Goal: Task Accomplishment & Management: Use online tool/utility

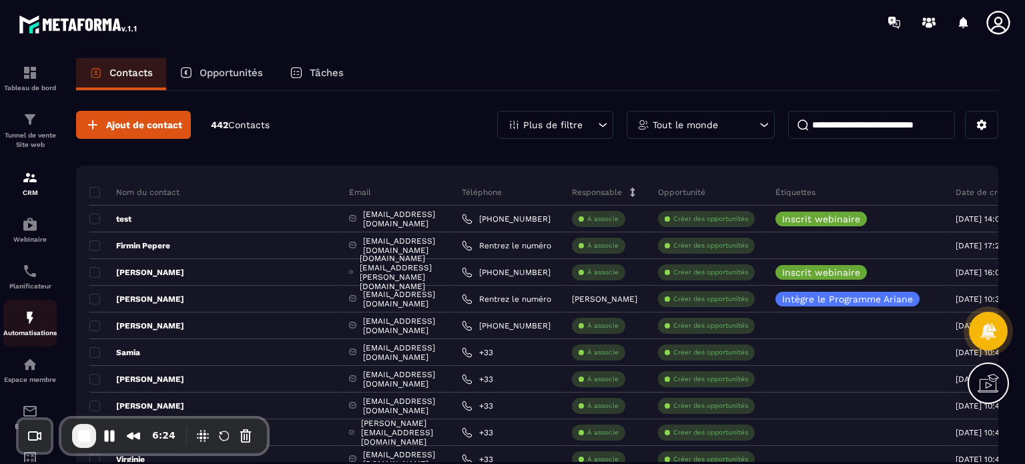
click at [38, 325] on div "Automatisations" at bounding box center [29, 323] width 53 height 27
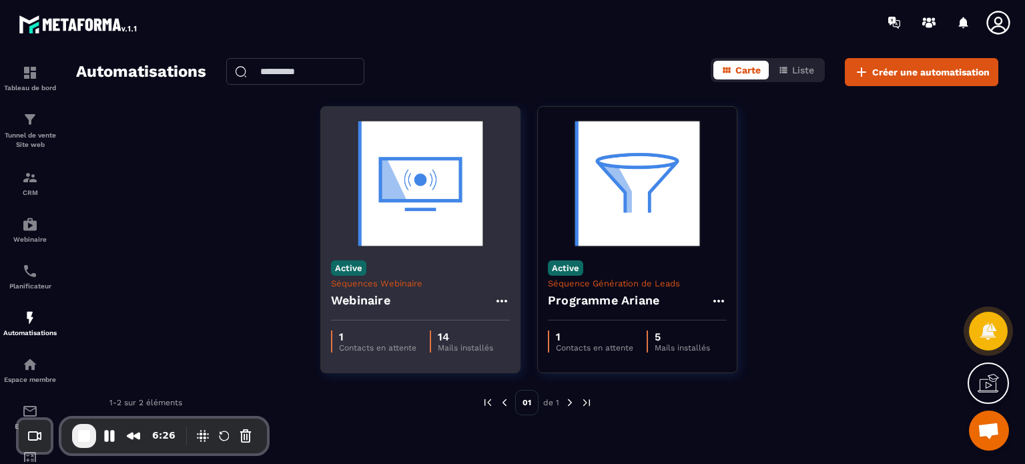
click at [421, 288] on div "Webinaire" at bounding box center [420, 304] width 179 height 32
click at [423, 238] on img at bounding box center [420, 183] width 179 height 133
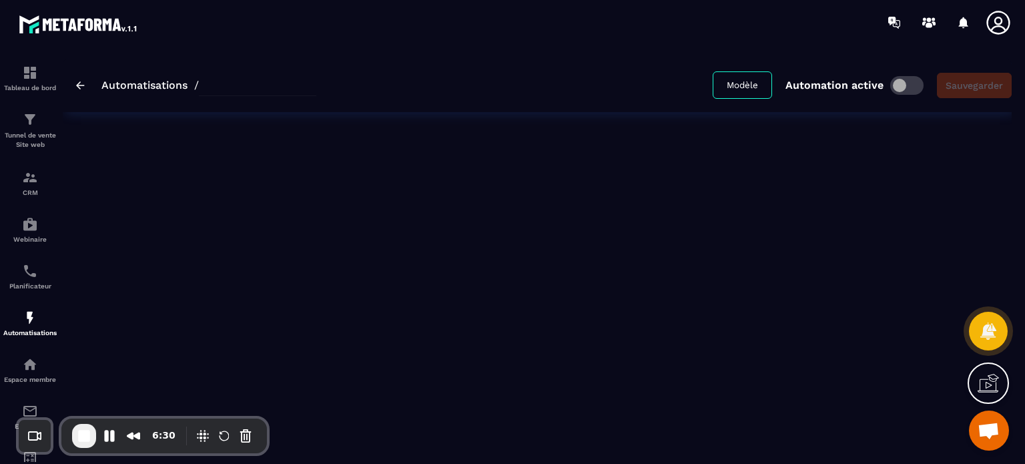
type input "*********"
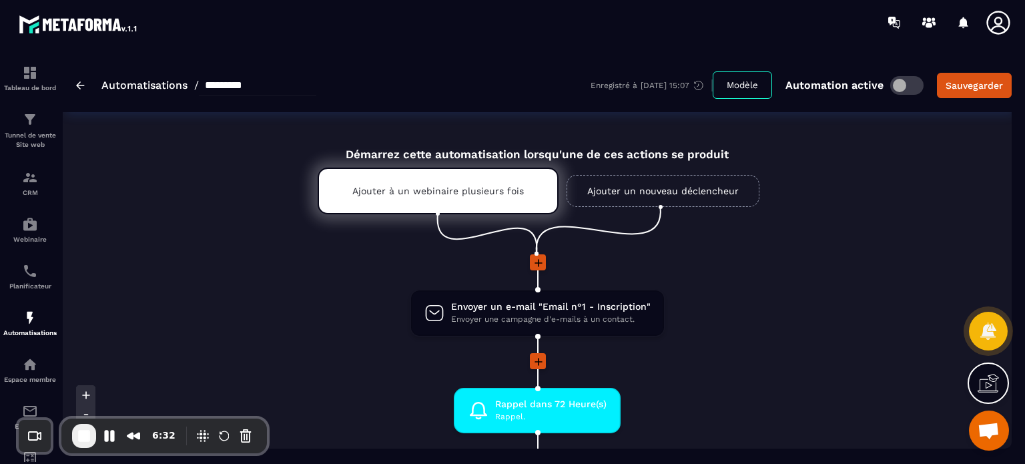
click at [760, 345] on li "Envoyer un e-mail "Email n°1 - Inscription" Envoyer une campagne d'e-mails à un…" at bounding box center [537, 321] width 694 height 64
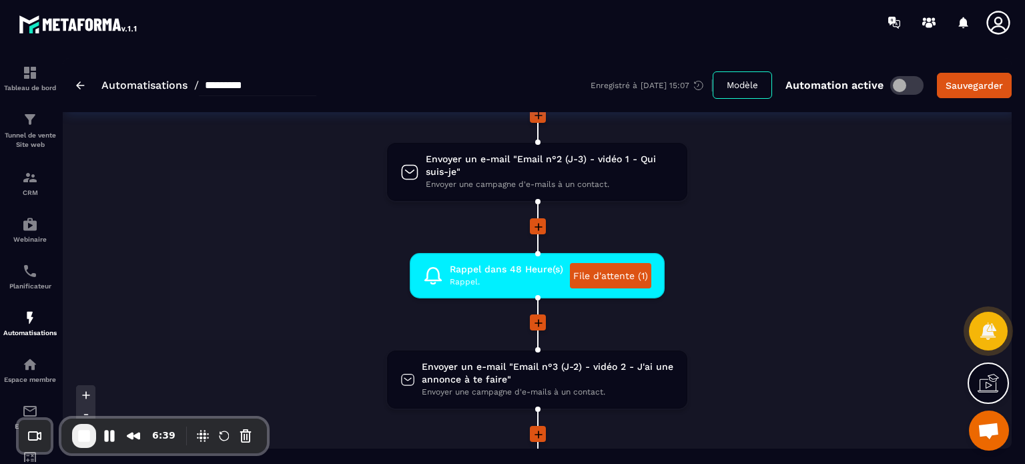
scroll to position [374, 0]
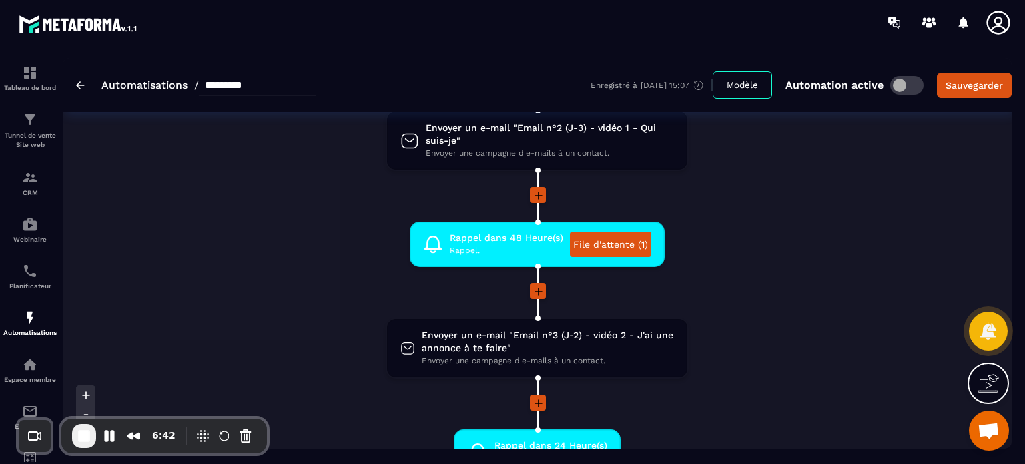
click at [753, 307] on li at bounding box center [537, 300] width 694 height 35
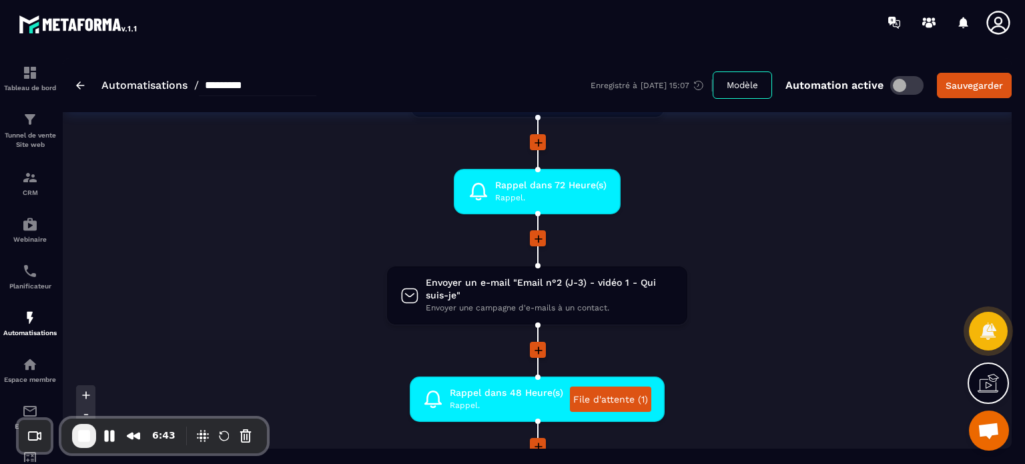
scroll to position [187, 0]
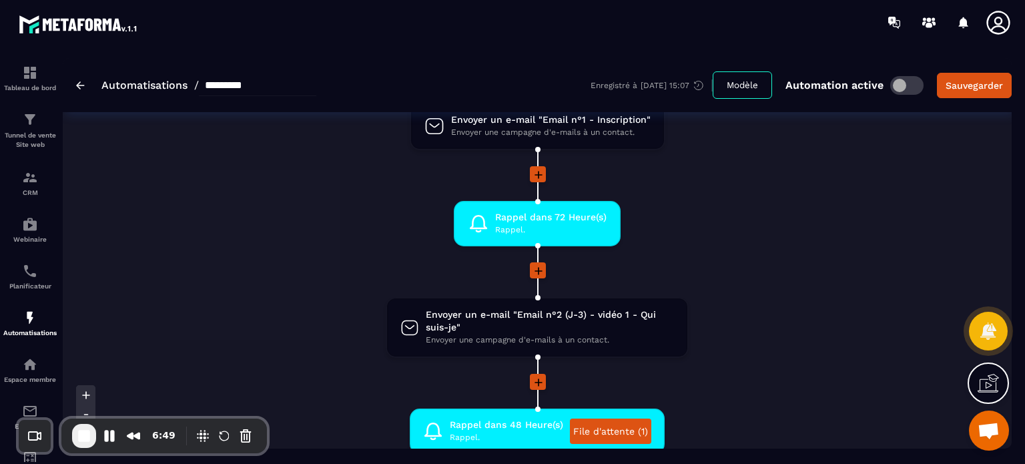
click at [749, 350] on li "Envoyer un e-mail "Email n°2 (J-3) - vidéo 1 - Qui suis-je" Envoyer une campagn…" at bounding box center [537, 335] width 694 height 77
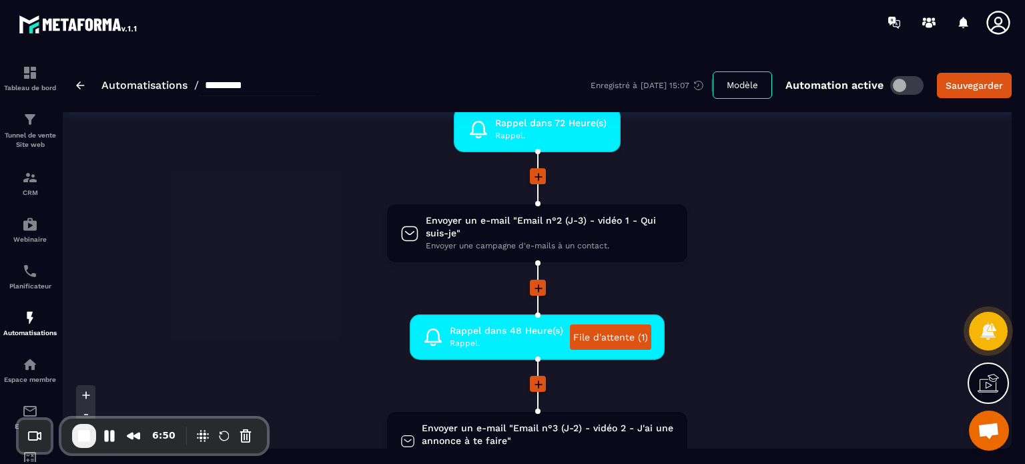
scroll to position [294, 0]
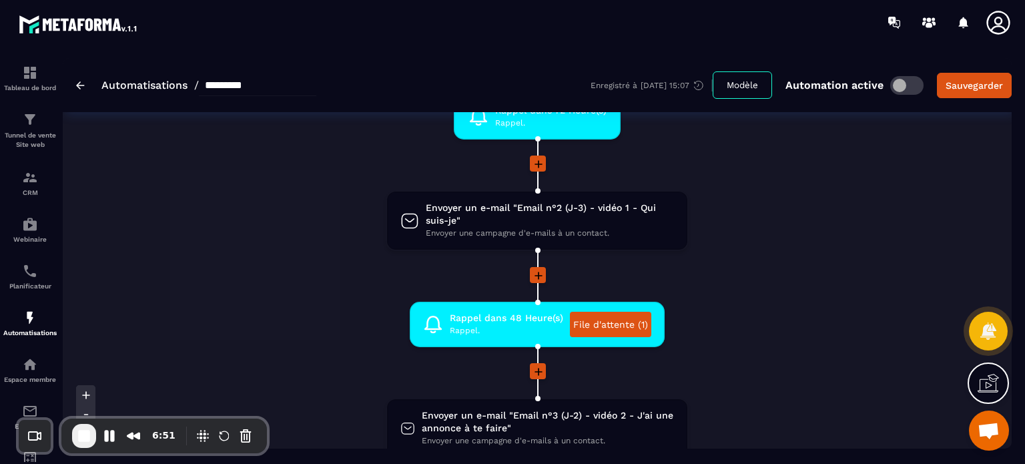
click at [826, 354] on li "Rappel dans 48 Heure(s) Rappel. File d'attente (1) drag-arrow" at bounding box center [537, 332] width 694 height 61
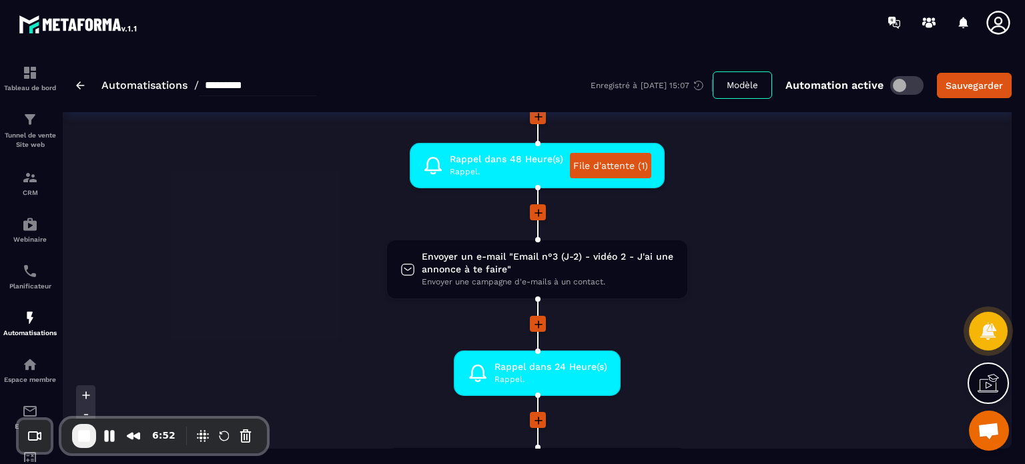
scroll to position [454, 0]
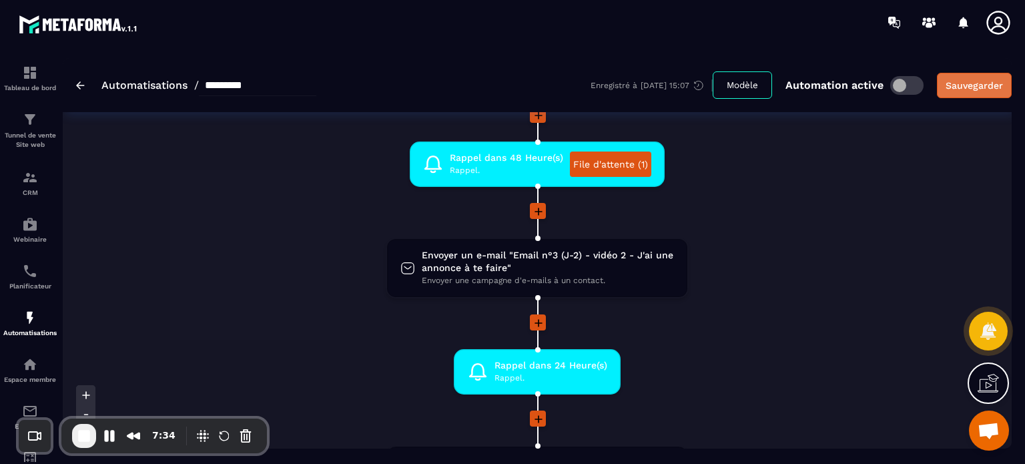
click at [980, 87] on div "Sauvegarder" at bounding box center [974, 85] width 57 height 13
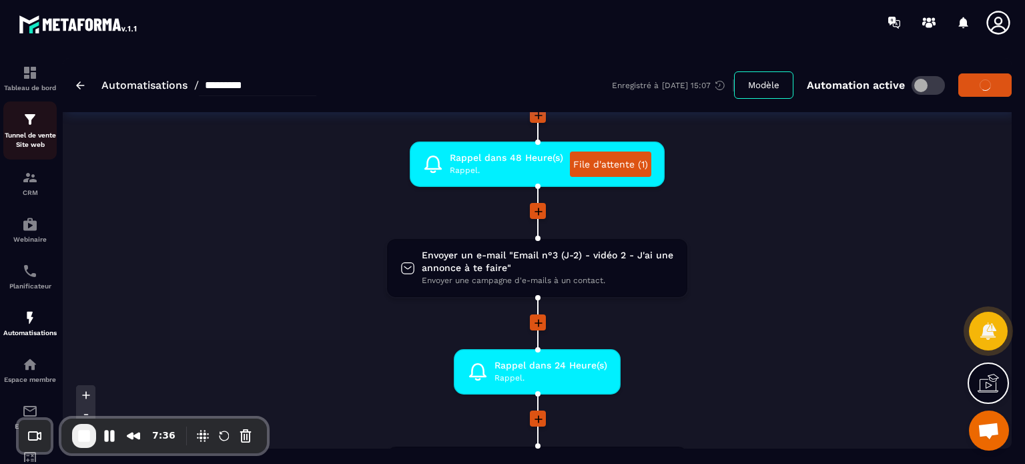
click at [27, 127] on img at bounding box center [30, 119] width 16 height 16
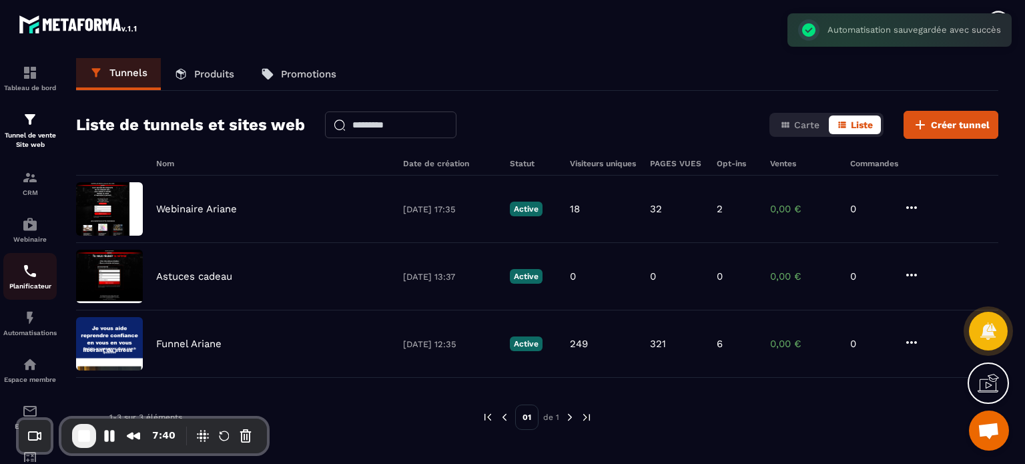
click at [27, 277] on img at bounding box center [30, 271] width 16 height 16
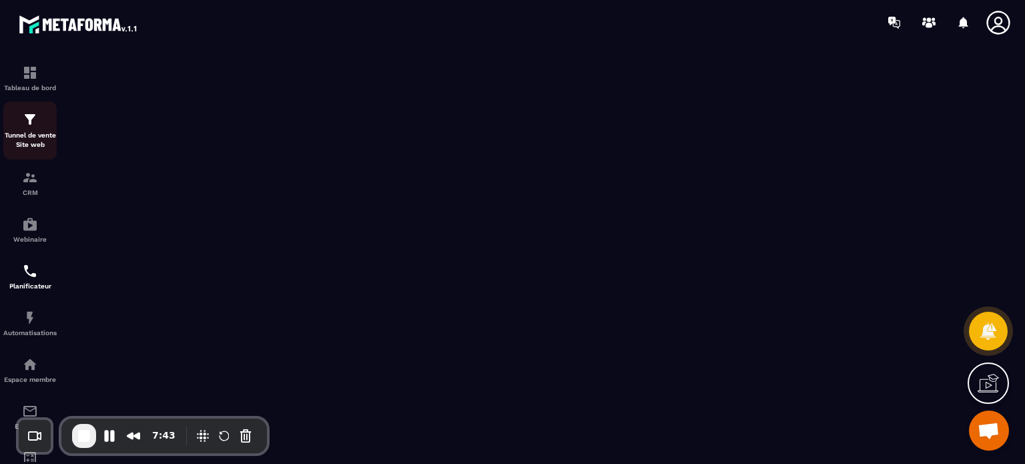
click at [23, 136] on p "Tunnel de vente Site web" at bounding box center [29, 140] width 53 height 19
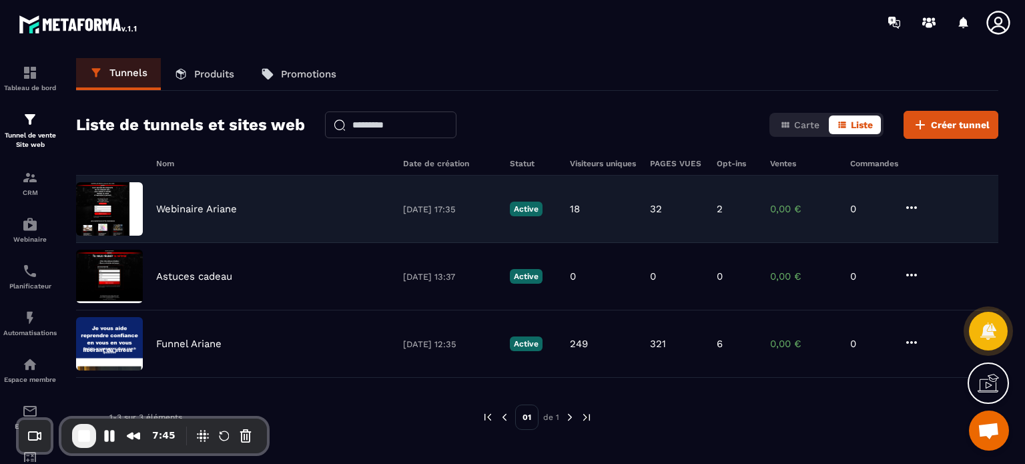
click at [218, 209] on p "Webinaire Ariane" at bounding box center [196, 209] width 81 height 12
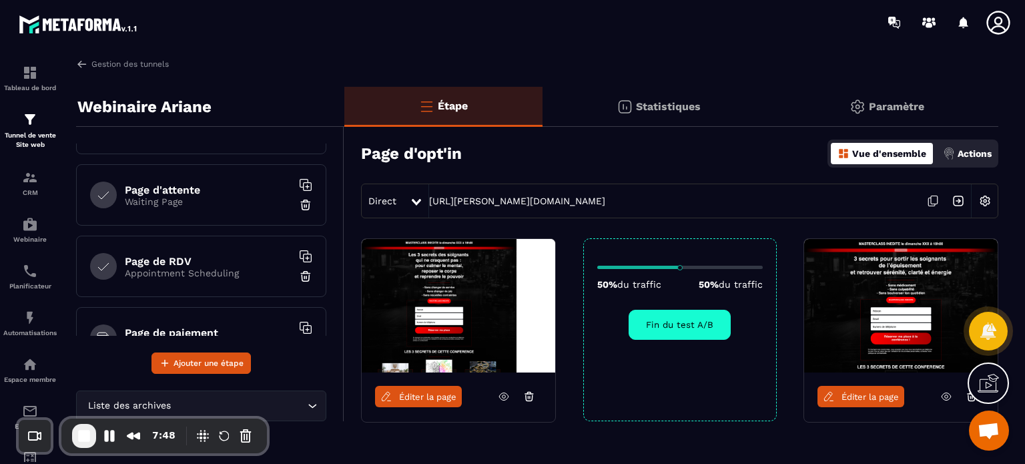
scroll to position [120, 0]
click at [211, 190] on h6 "Page d'attente" at bounding box center [208, 192] width 167 height 13
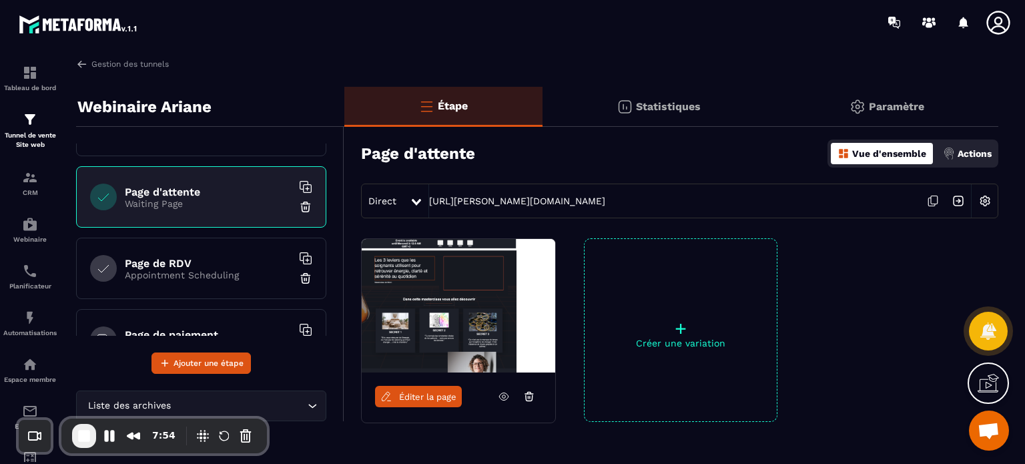
click at [415, 392] on span "Éditer la page" at bounding box center [427, 397] width 57 height 10
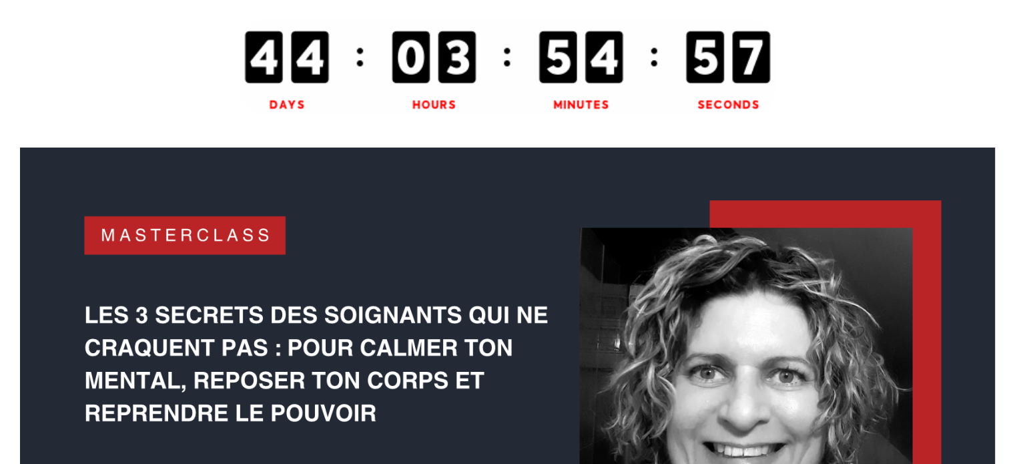
drag, startPoint x: 1024, startPoint y: 69, endPoint x: 1022, endPoint y: 25, distance: 44.1
click at [1015, 25] on html "EN BR DE HI JA ES" at bounding box center [507, 232] width 1015 height 464
